Goal: Information Seeking & Learning: Learn about a topic

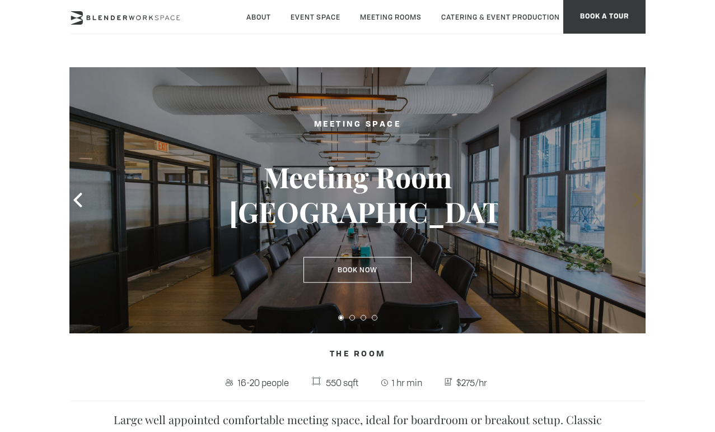
click at [635, 202] on icon at bounding box center [637, 200] width 15 height 15
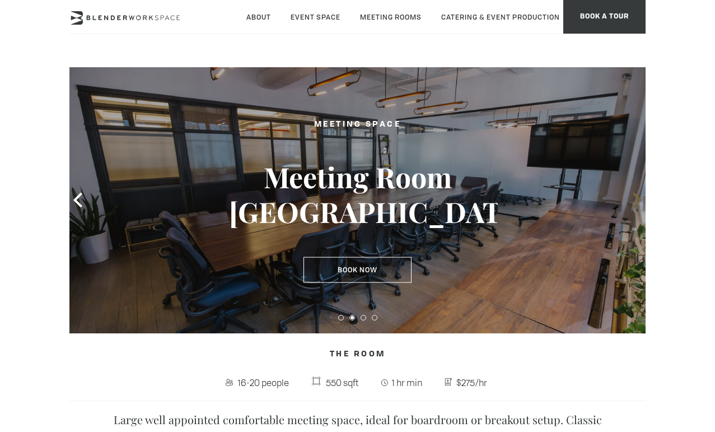
click at [633, 202] on icon at bounding box center [637, 200] width 15 height 15
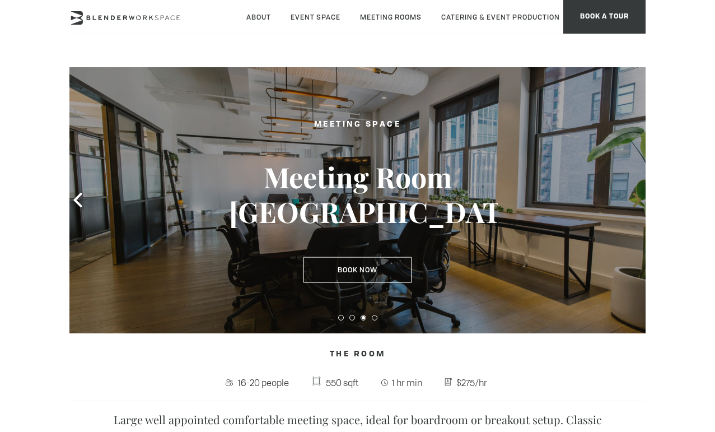
click at [633, 202] on icon at bounding box center [637, 200] width 15 height 15
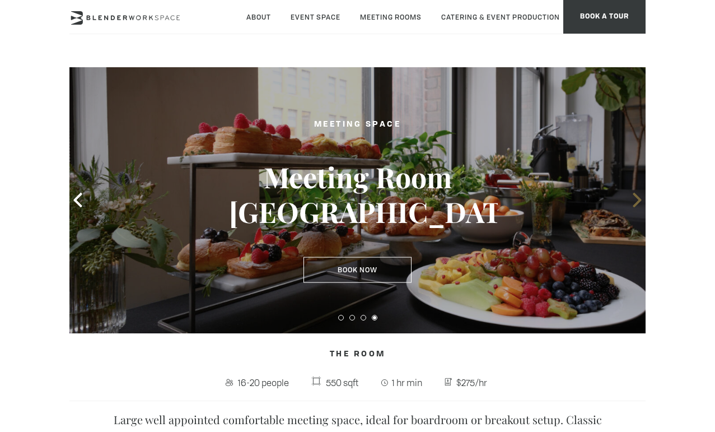
click at [633, 202] on icon at bounding box center [637, 200] width 15 height 15
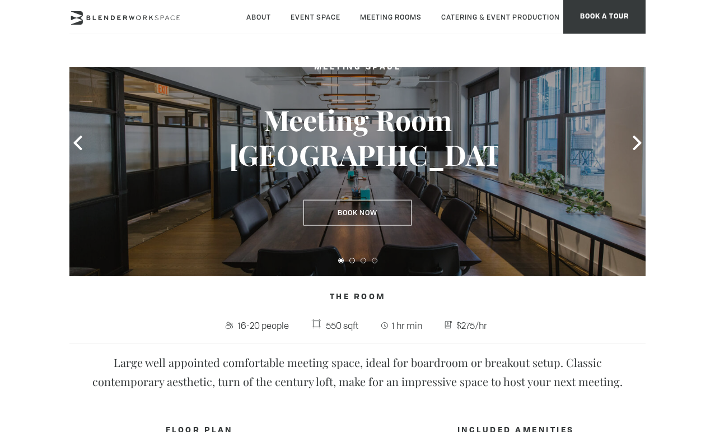
scroll to position [96, 0]
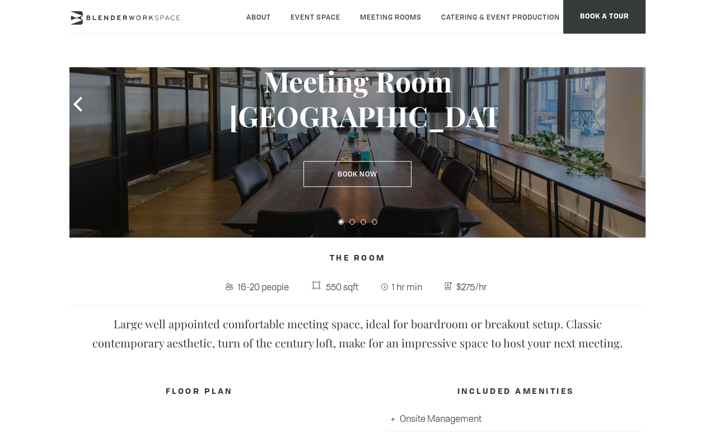
click at [637, 107] on icon at bounding box center [637, 104] width 8 height 15
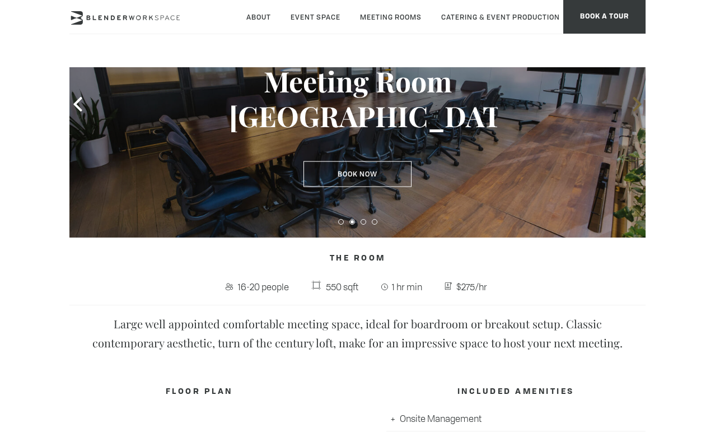
click at [637, 108] on icon at bounding box center [637, 104] width 8 height 15
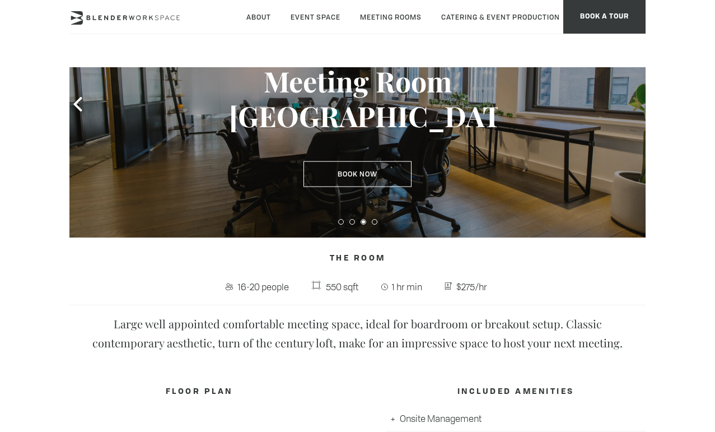
click at [636, 110] on icon at bounding box center [637, 104] width 15 height 15
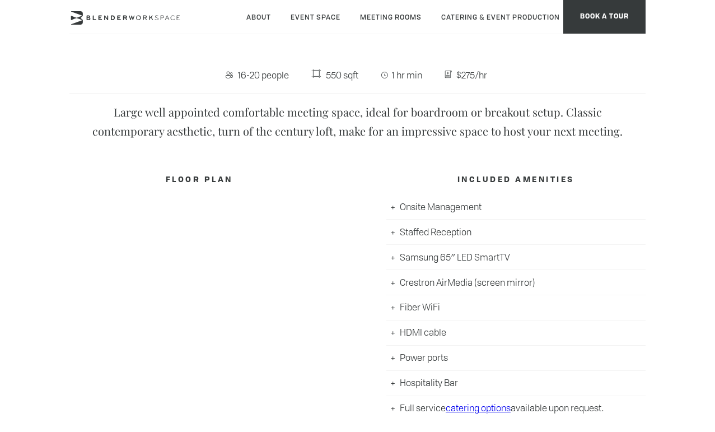
scroll to position [44, 0]
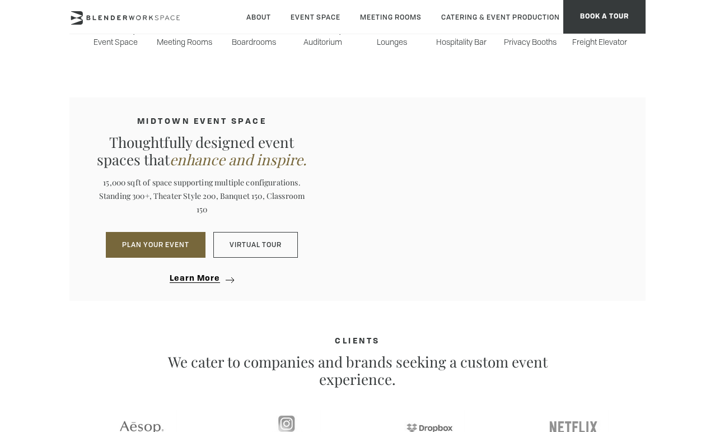
scroll to position [612, 0]
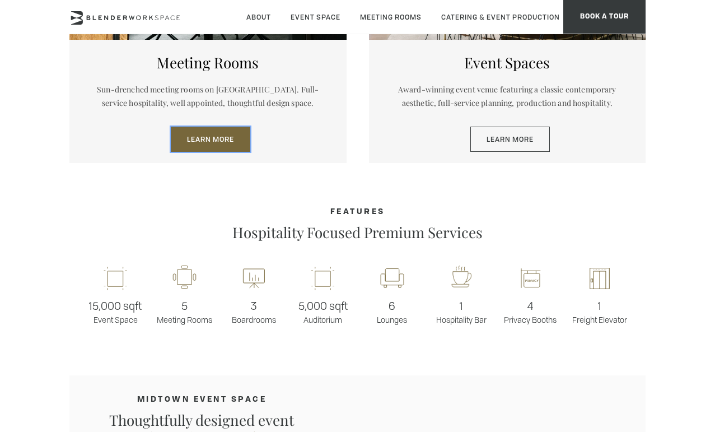
click at [189, 150] on link "Learn More" at bounding box center [211, 140] width 80 height 26
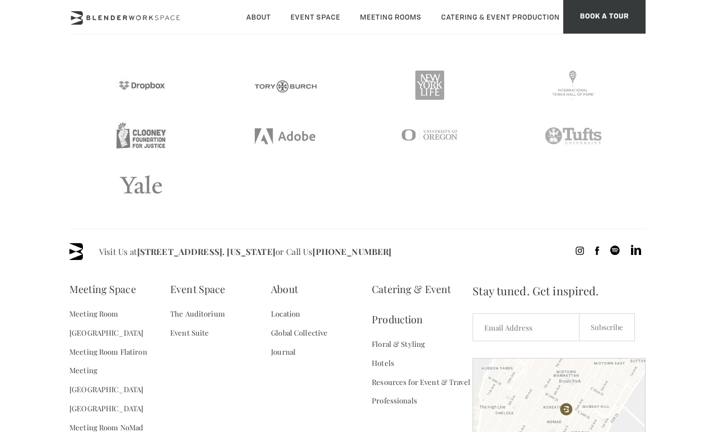
scroll to position [2117, 0]
